Goal: Check status: Check status

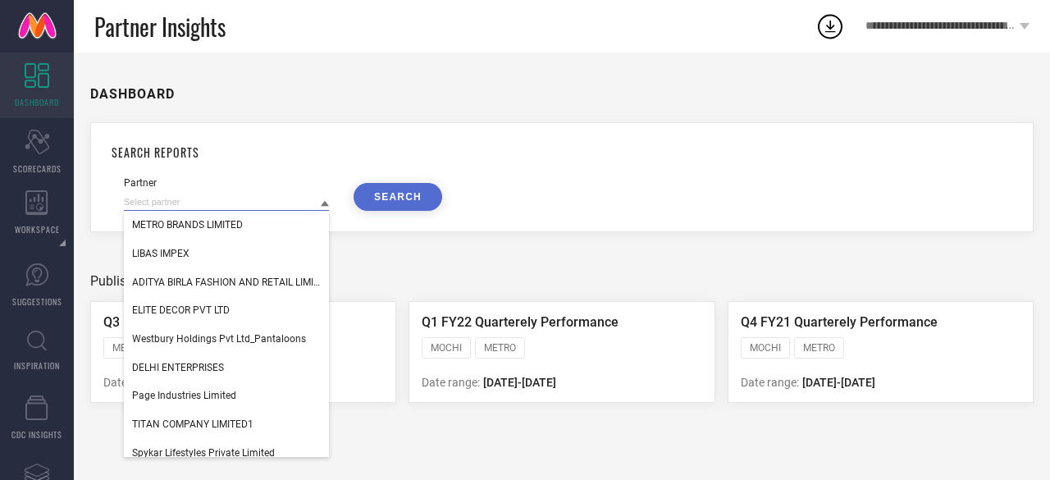
click at [294, 209] on input at bounding box center [226, 202] width 205 height 17
paste input "13276"
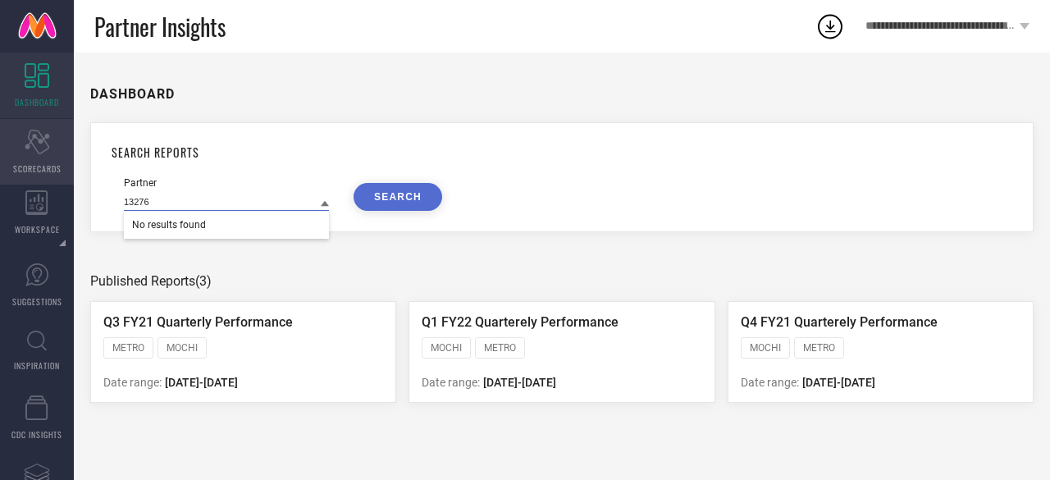
type input "13276"
click at [31, 143] on icon at bounding box center [37, 142] width 25 height 25
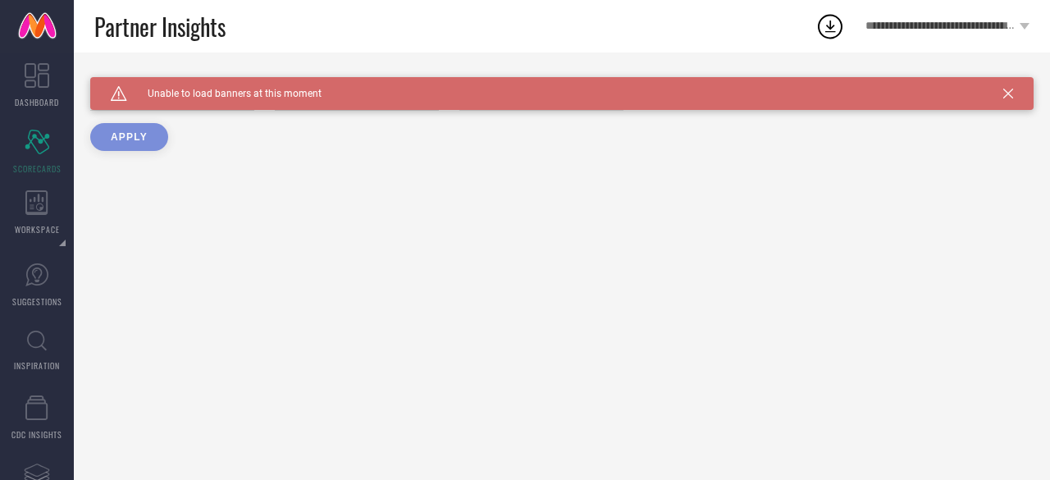
type input "All"
